Goal: Transaction & Acquisition: Obtain resource

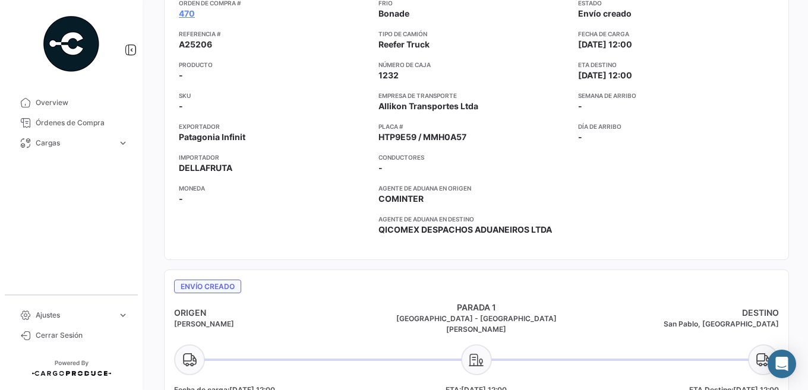
scroll to position [356, 0]
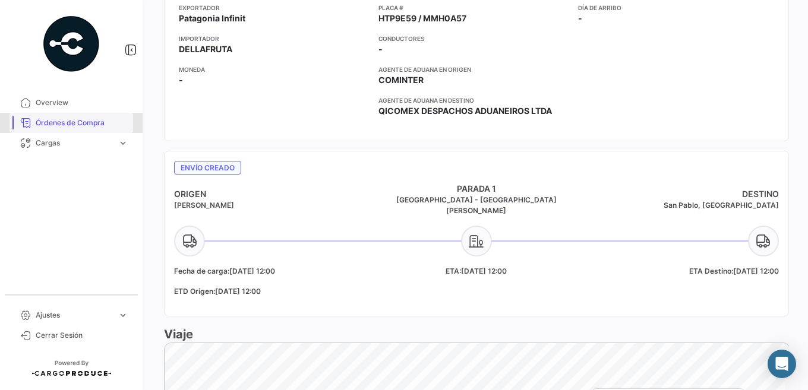
click at [71, 124] on span "Órdenes de Compra" at bounding box center [82, 123] width 93 height 11
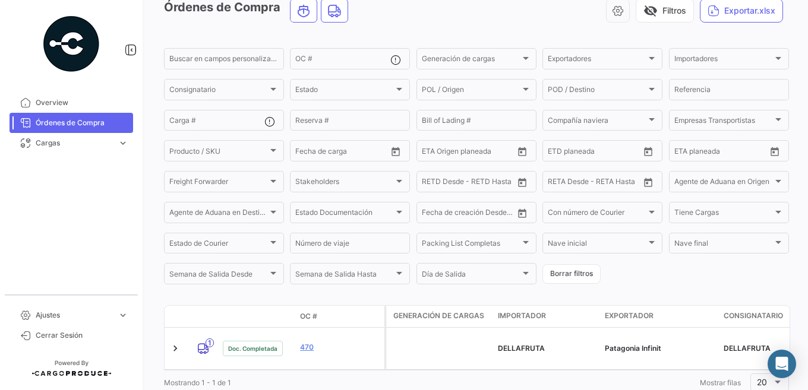
scroll to position [91, 0]
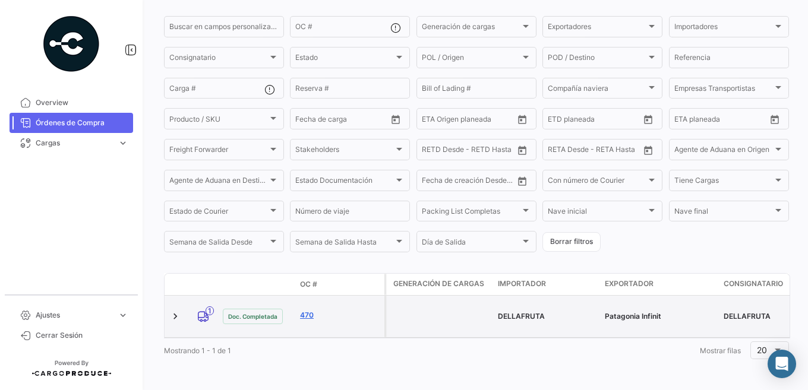
click at [304, 313] on link "470" at bounding box center [340, 315] width 80 height 11
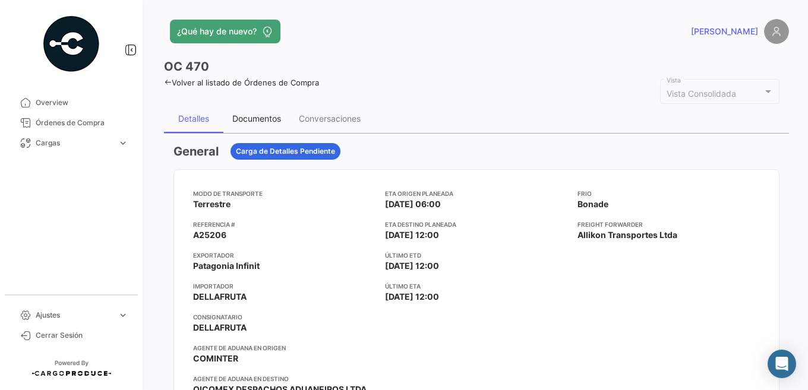
click at [257, 119] on div "Documentos" at bounding box center [256, 118] width 49 height 10
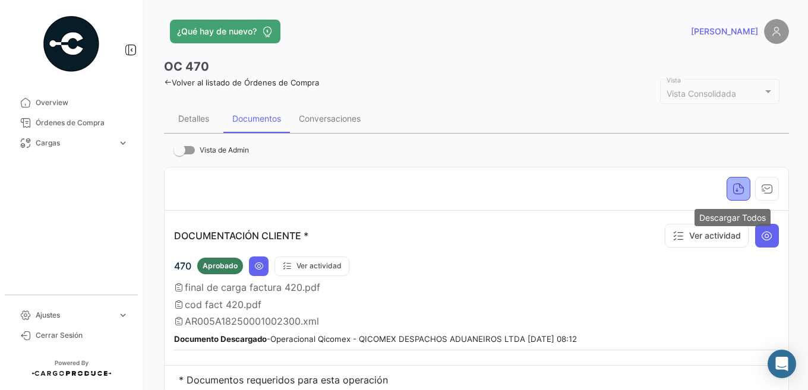
click at [735, 191] on icon "button" at bounding box center [738, 189] width 12 height 12
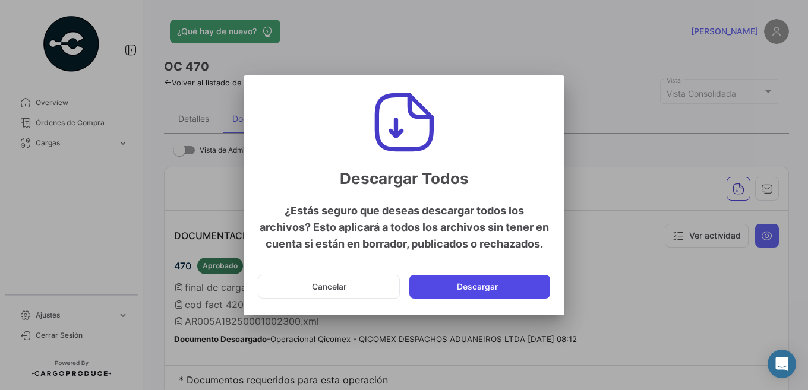
click at [466, 283] on button "Descargar" at bounding box center [479, 287] width 141 height 24
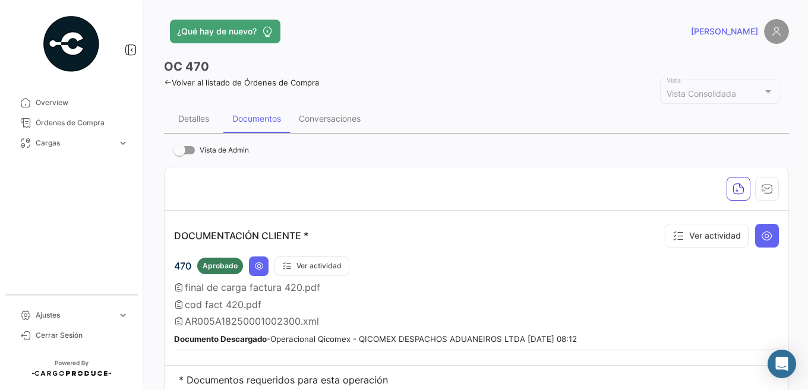
scroll to position [43, 0]
